Goal: Transaction & Acquisition: Purchase product/service

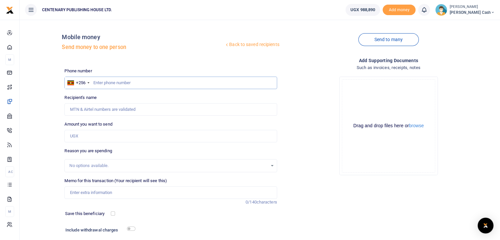
click at [97, 86] on input "text" at bounding box center [170, 83] width 212 height 12
type input "703396906"
type input "[PERSON_NAME]"
type input "703396908"
type input "[PERSON_NAME]"
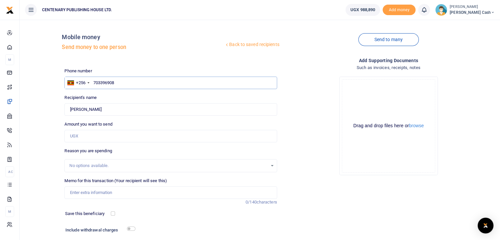
type input "703396908"
click at [78, 137] on input "Amount you want to send" at bounding box center [170, 136] width 212 height 12
type input "1"
type input "0"
type input "9,600"
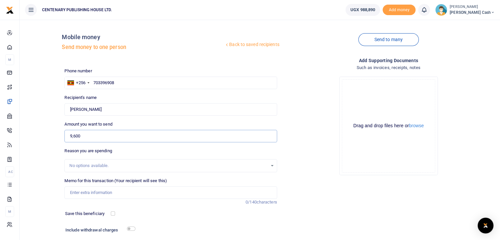
click at [126, 194] on input "Transport charges muhabura" at bounding box center [170, 192] width 212 height 12
type input "Transport charges kasese"
click at [87, 204] on div "Memo for this transaction (Your recipient will see this) Transport charges kase…" at bounding box center [171, 192] width 218 height 28
click at [69, 136] on input "9,600" at bounding box center [170, 136] width 212 height 12
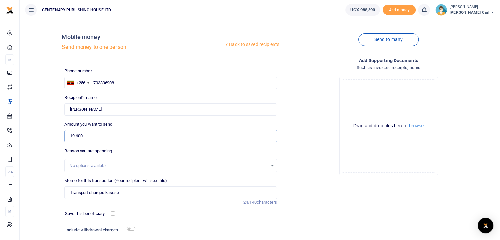
type input "19,600"
click at [133, 195] on input "Transport charges kasese" at bounding box center [170, 192] width 212 height 12
type input "Transport charges kasese and parking tickets"
click at [113, 212] on input "checkbox" at bounding box center [113, 213] width 4 height 4
checkbox input "true"
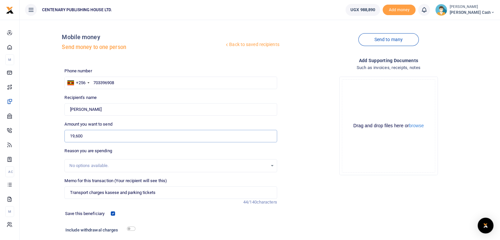
click at [74, 135] on input "19,600" at bounding box center [170, 136] width 212 height 12
click at [73, 139] on input "19,600" at bounding box center [170, 136] width 212 height 12
type input "9,600"
click at [168, 193] on input "Transport charges kasese and parking tickets" at bounding box center [170, 192] width 212 height 12
type input "Transport charges kasese"
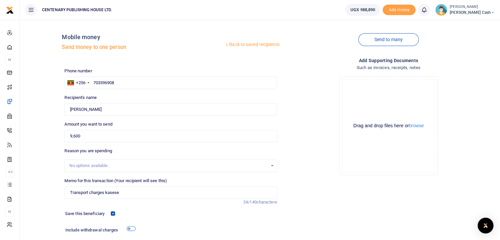
click at [131, 229] on input "checkbox" at bounding box center [131, 229] width 9 height 4
checkbox input "true"
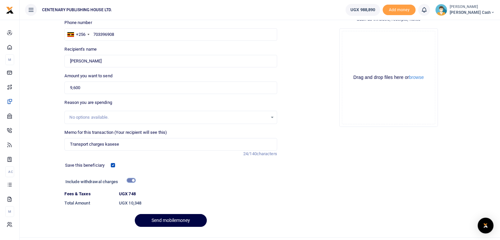
scroll to position [63, 0]
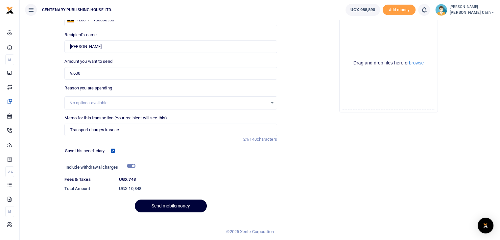
click at [158, 207] on button "Send mobilemoney" at bounding box center [171, 206] width 72 height 13
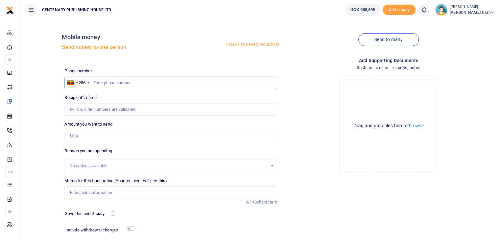
click at [95, 83] on input "text" at bounding box center [170, 83] width 212 height 12
type input "788888861"
type input "Joash Byamukama"
type input "788888861"
click at [131, 137] on input "Amount you want to send" at bounding box center [170, 136] width 212 height 12
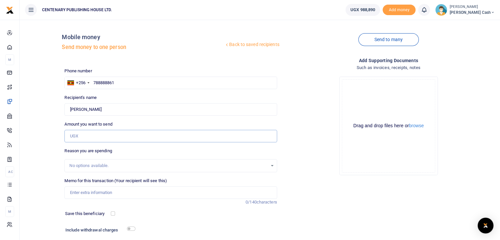
type input "10,000"
click at [121, 193] on input "Memo for this transaction (Your recipient will see this)" at bounding box center [170, 192] width 212 height 12
click at [72, 192] on input "car parking" at bounding box center [170, 192] width 212 height 12
click at [103, 192] on input "Car parking" at bounding box center [170, 192] width 212 height 12
type input "Car parking tickets"
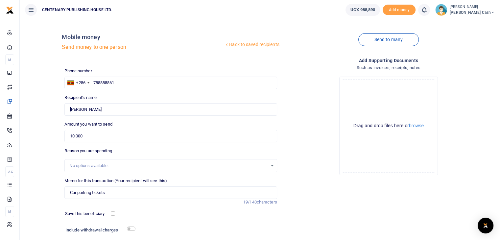
click at [185, 213] on div "Save this beneficiary" at bounding box center [166, 213] width 209 height 7
click at [113, 212] on input "checkbox" at bounding box center [113, 213] width 4 height 4
checkbox input "true"
click at [130, 227] on input "checkbox" at bounding box center [131, 229] width 9 height 4
checkbox input "true"
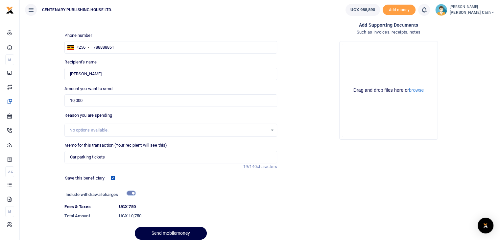
scroll to position [39, 0]
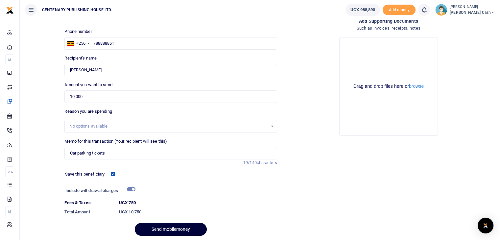
click at [164, 232] on button "Send mobilemoney" at bounding box center [171, 229] width 72 height 13
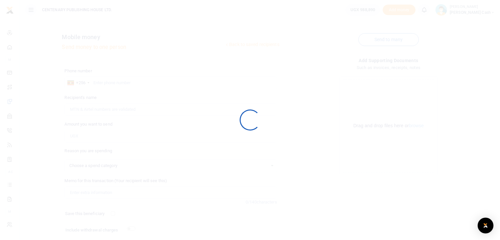
scroll to position [39, 0]
select select
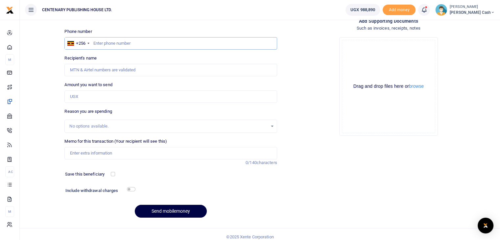
click at [94, 44] on input "text" at bounding box center [170, 43] width 212 height 12
type input "704598661"
type input "Edric Mande"
type input "704598661"
click at [94, 99] on input "Amount you want to send" at bounding box center [170, 96] width 212 height 12
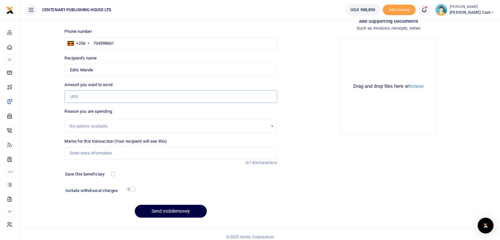
type input "10,000"
click at [92, 152] on input "Memo for this transaction (Your recipient will see this)" at bounding box center [170, 153] width 212 height 12
click at [136, 153] on input "Loading and offloading" at bounding box center [170, 153] width 212 height 12
type input "Loading and offloading Bugongi field"
click at [113, 175] on input "checkbox" at bounding box center [113, 174] width 4 height 4
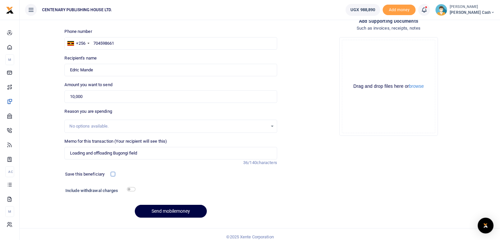
checkbox input "true"
click at [130, 189] on input "checkbox" at bounding box center [131, 189] width 9 height 4
checkbox input "true"
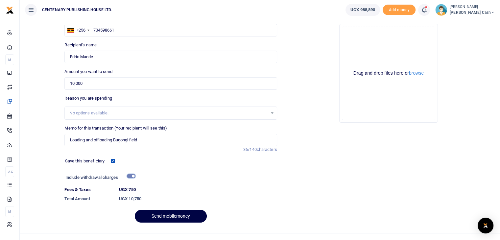
scroll to position [63, 0]
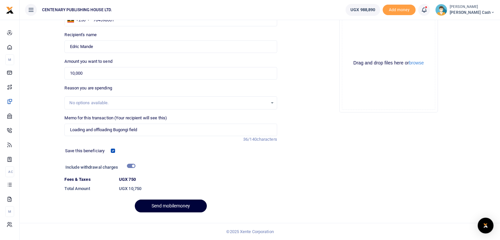
click at [170, 203] on button "Send mobilemoney" at bounding box center [171, 206] width 72 height 13
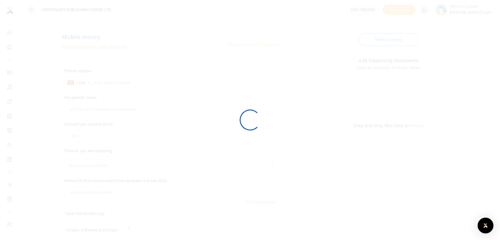
scroll to position [45, 0]
